Goal: Information Seeking & Learning: Understand process/instructions

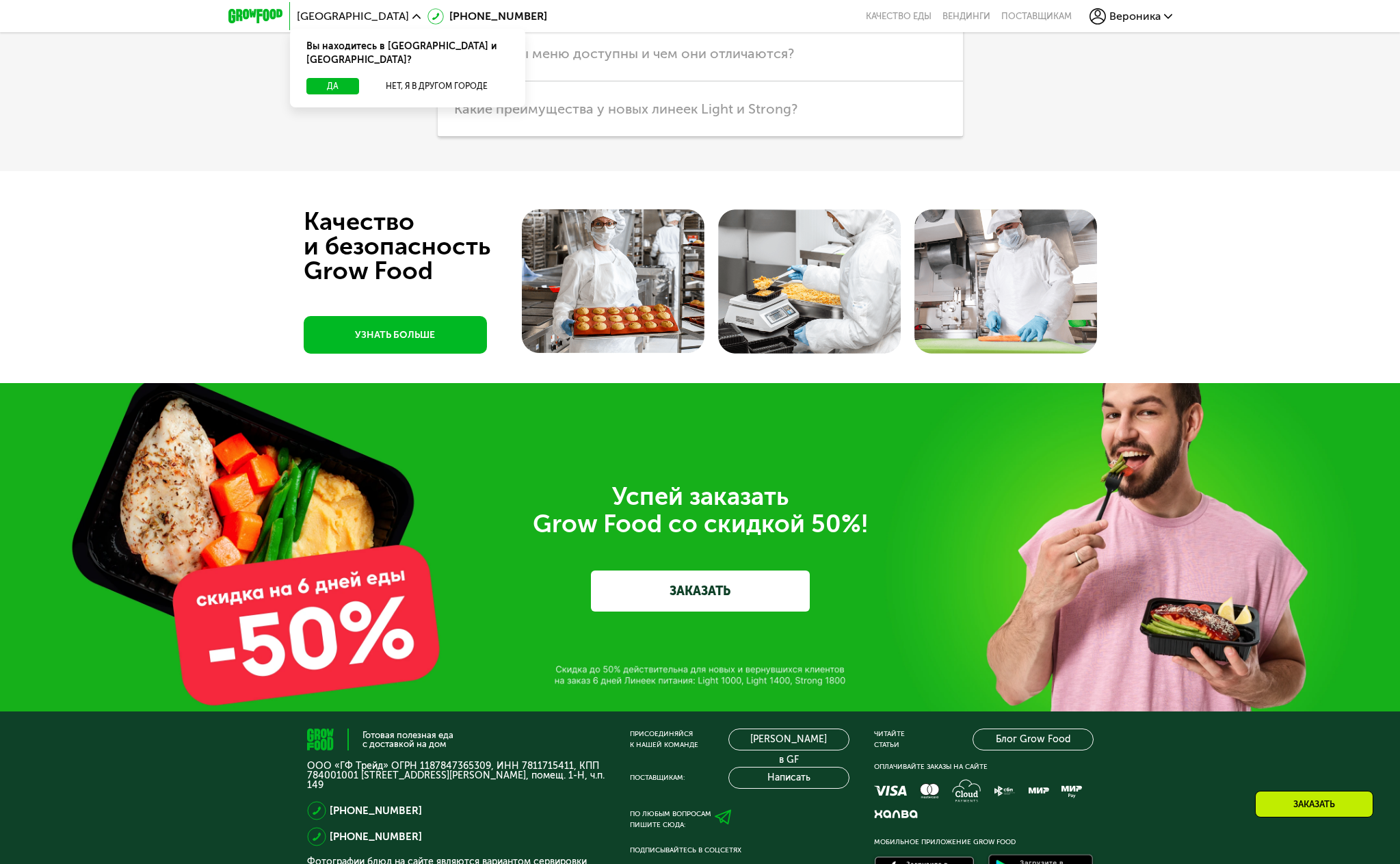
scroll to position [4696, 0]
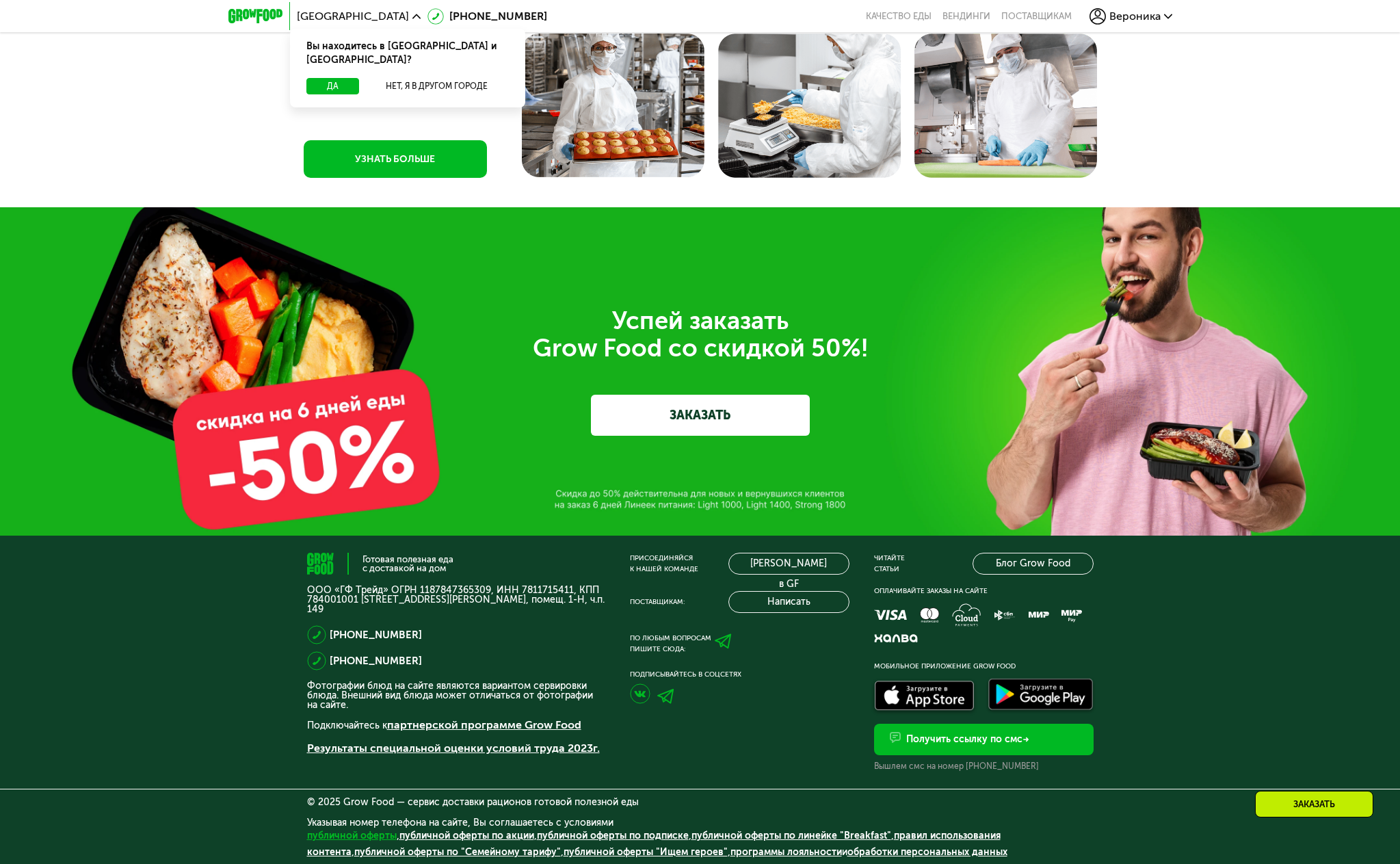
click at [353, 835] on link "публичной оферты" at bounding box center [352, 835] width 89 height 12
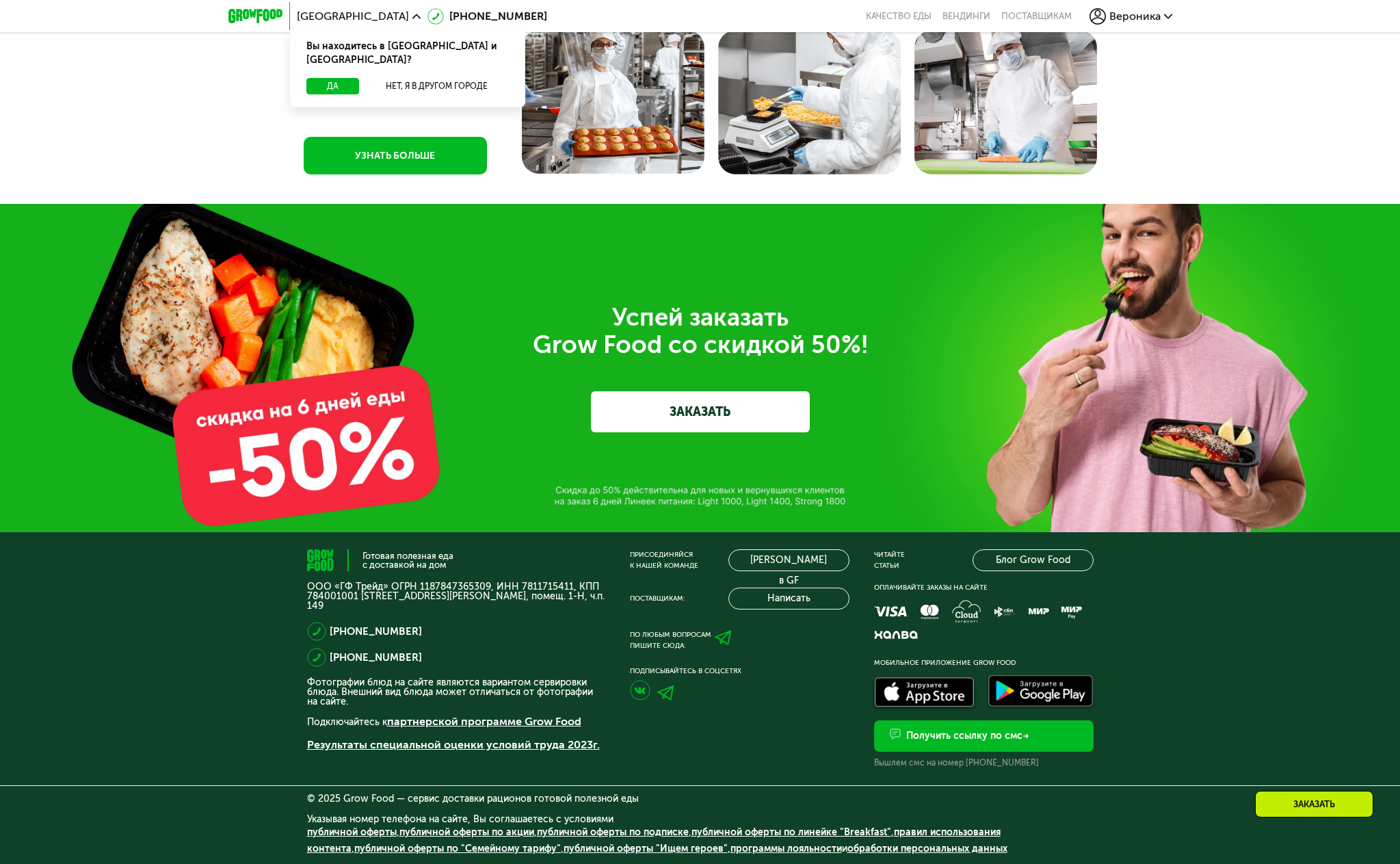
scroll to position [4580, 0]
click at [361, 838] on link "публичной оферты" at bounding box center [352, 832] width 89 height 12
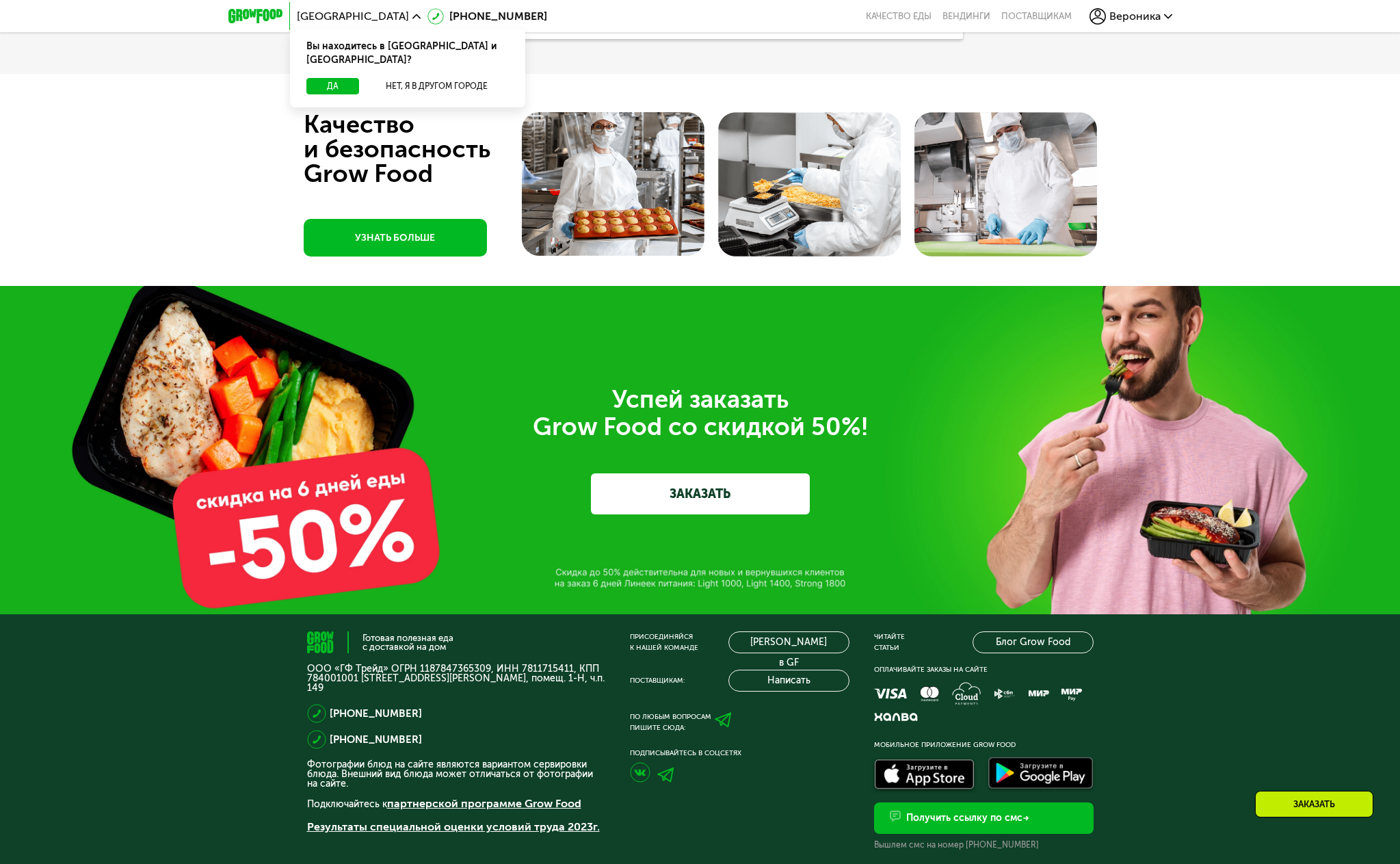
scroll to position [4470, 0]
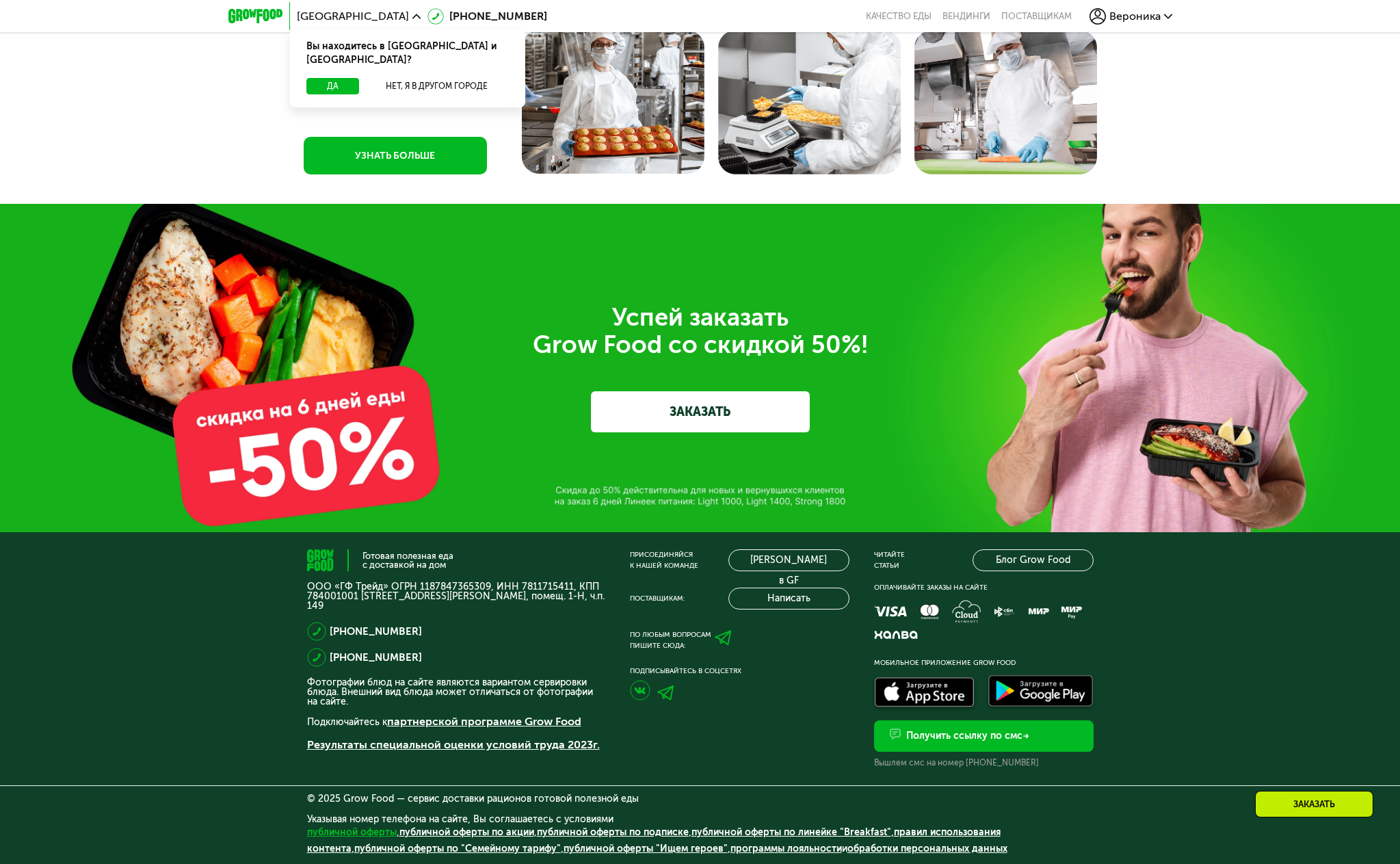
click at [360, 832] on link "публичной оферты" at bounding box center [352, 832] width 89 height 12
